Goal: Check status

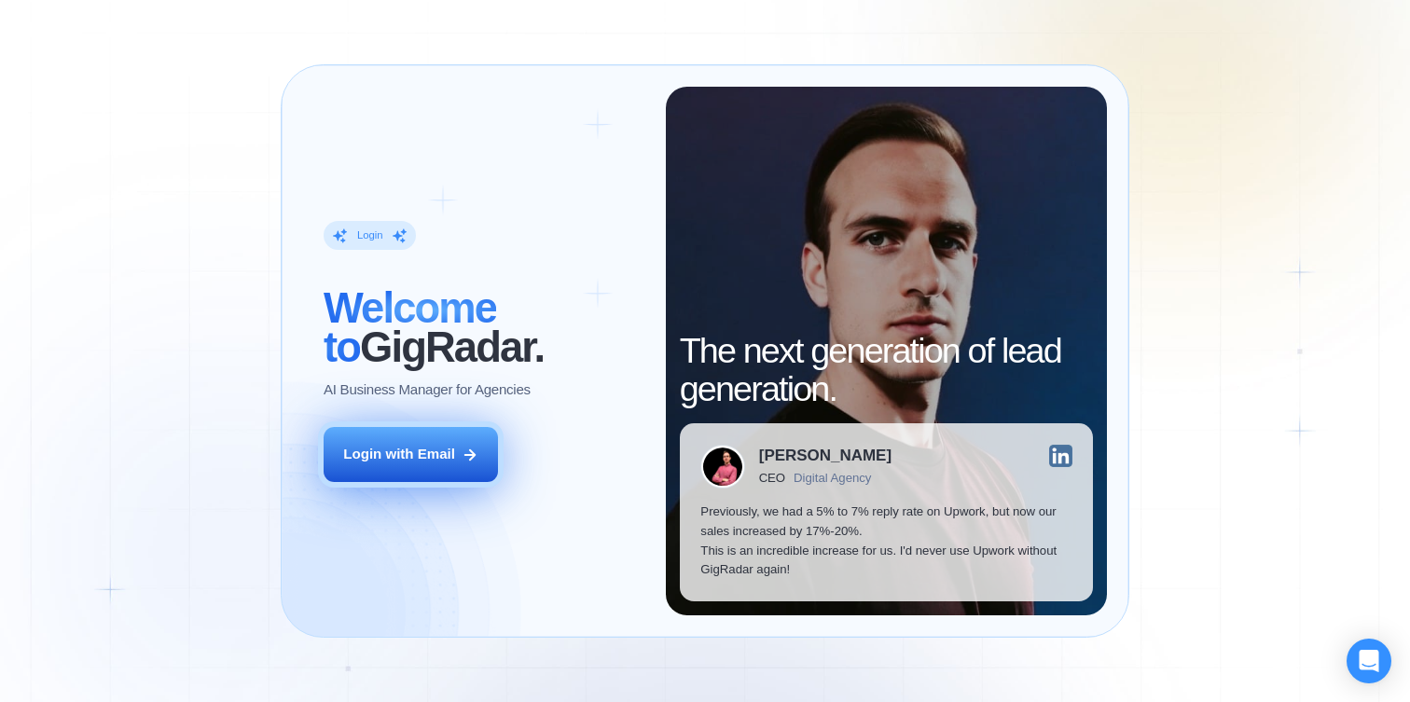
click at [453, 452] on div "Login with Email" at bounding box center [399, 455] width 112 height 20
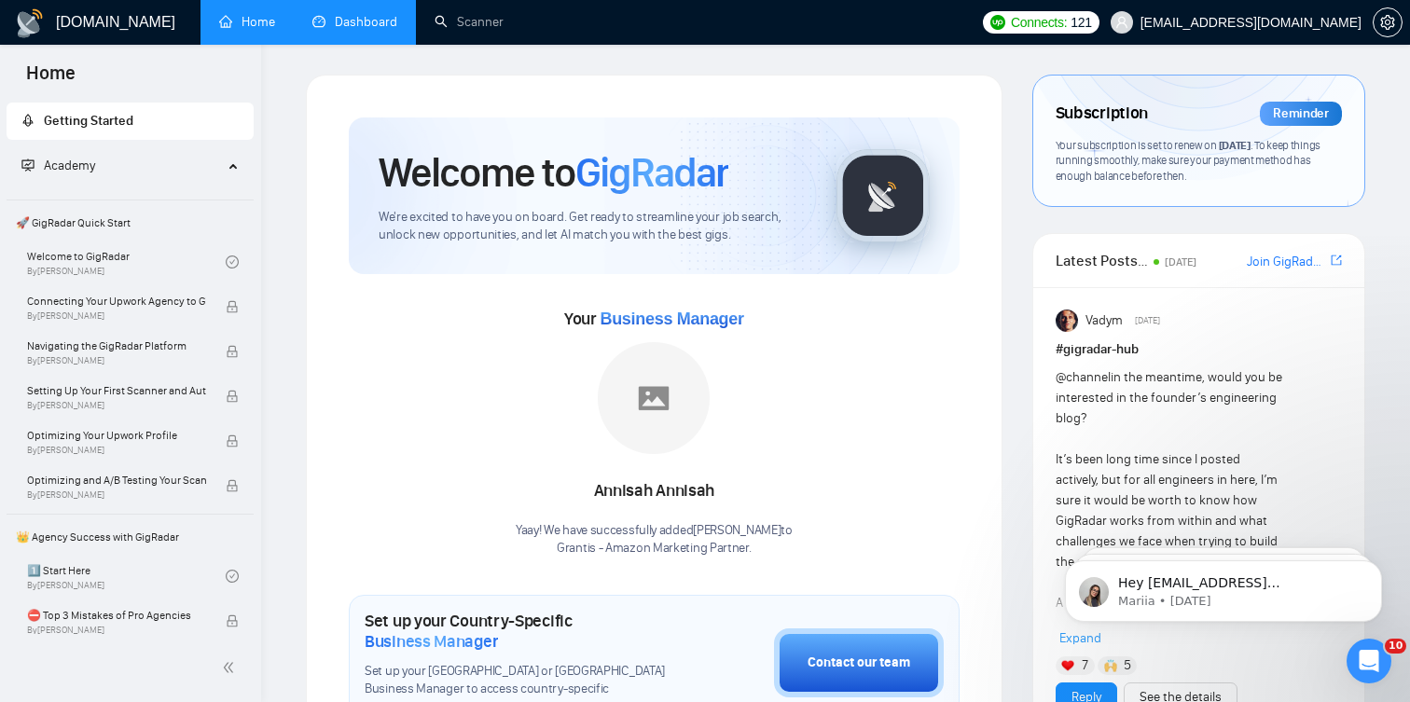
click at [377, 30] on link "Dashboard" at bounding box center [354, 22] width 85 height 16
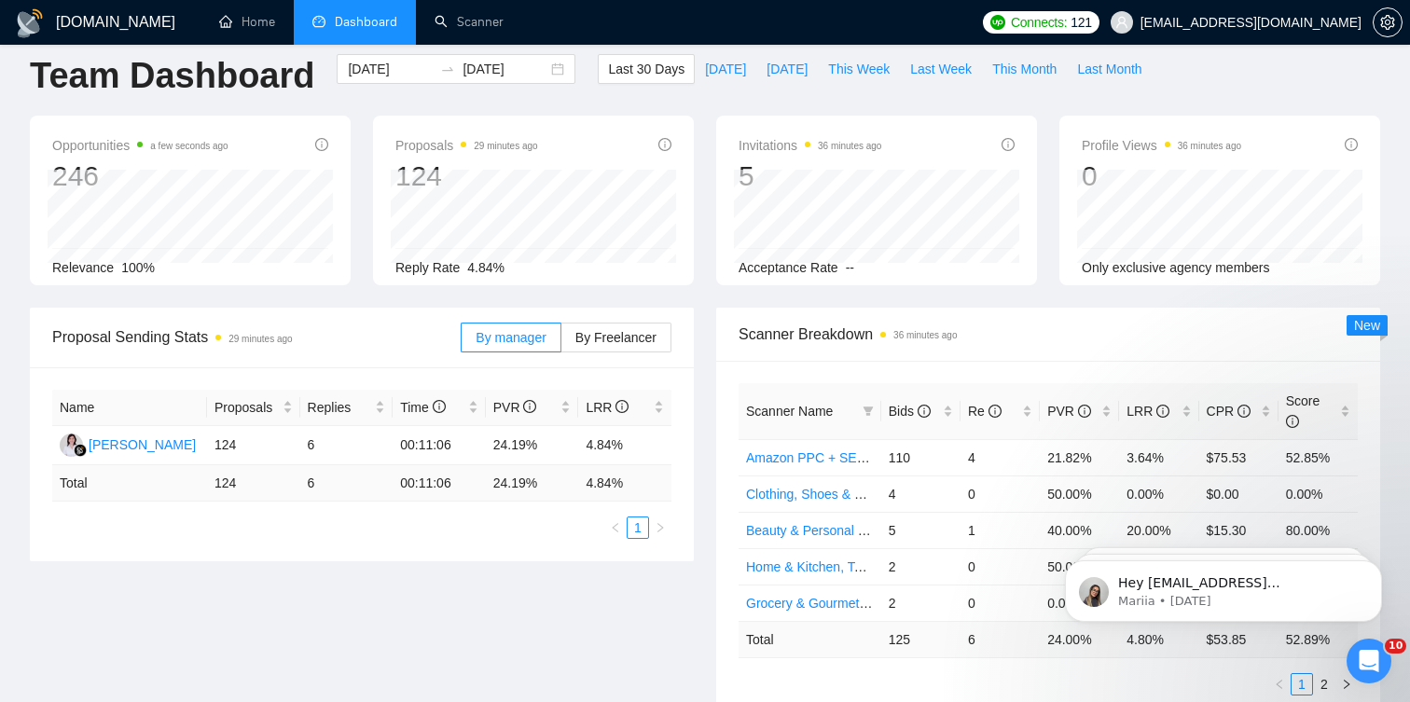
scroll to position [24, 0]
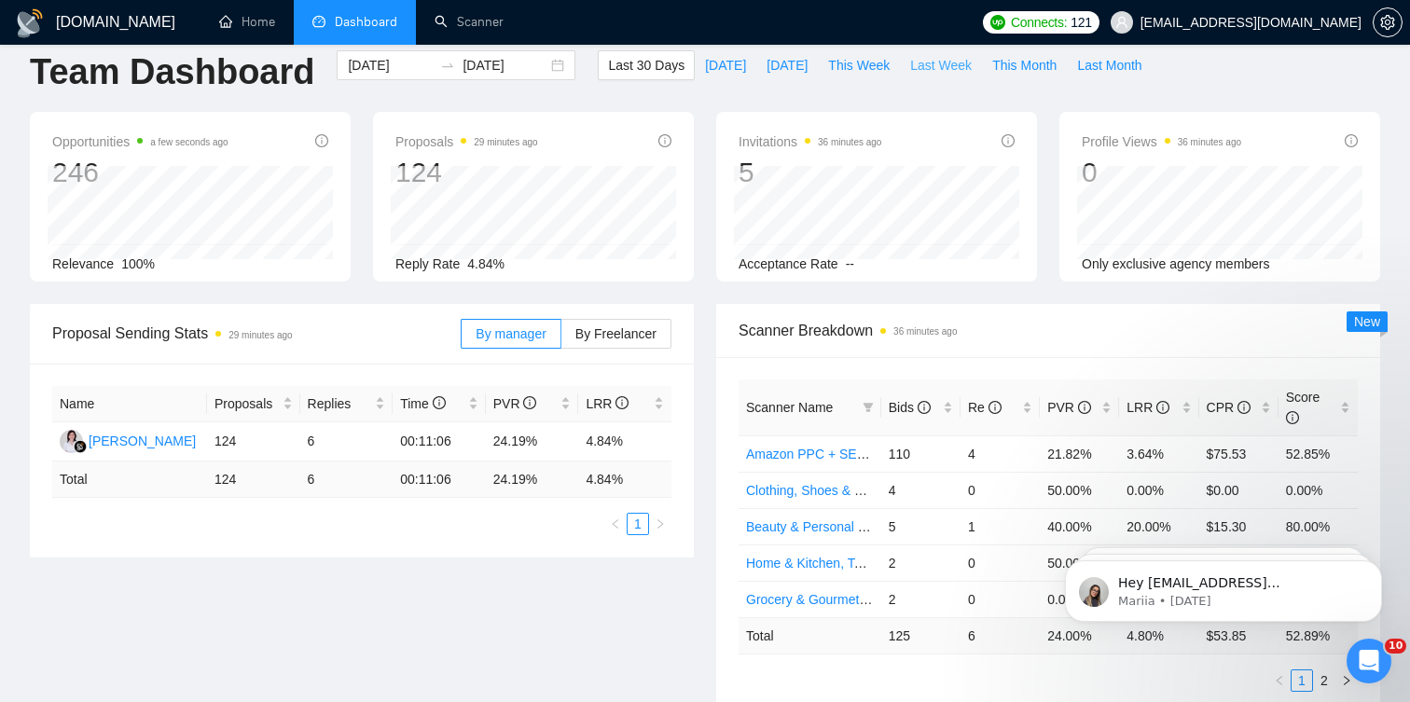
click at [930, 66] on span "Last Week" at bounding box center [941, 65] width 62 height 21
type input "[DATE]"
click at [864, 71] on span "This Week" at bounding box center [859, 65] width 62 height 21
type input "[DATE]"
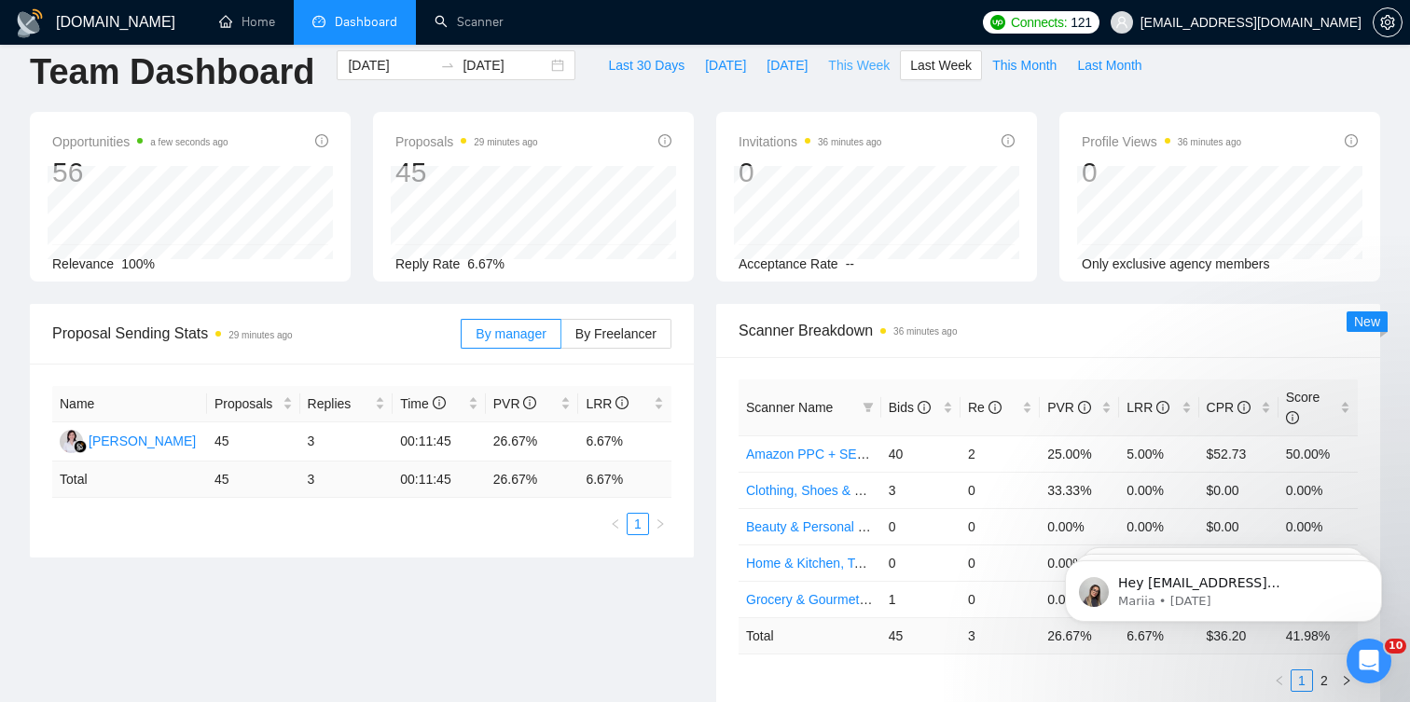
type input "[DATE]"
click at [936, 69] on span "Last Week" at bounding box center [941, 65] width 62 height 21
type input "[DATE]"
